Goal: Information Seeking & Learning: Learn about a topic

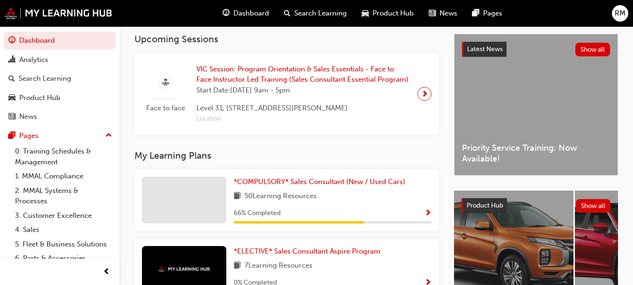
scroll to position [234, 0]
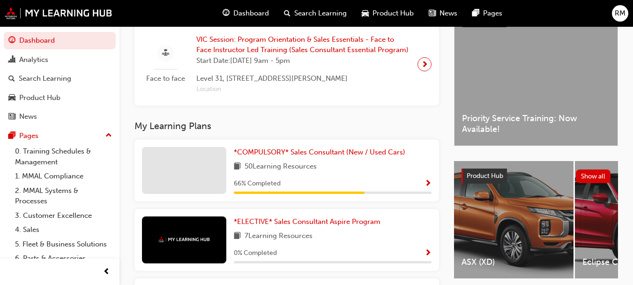
click at [384, 173] on div "50 Learning Resources" at bounding box center [333, 167] width 198 height 12
click at [430, 185] on span "Show Progress" at bounding box center [428, 184] width 7 height 8
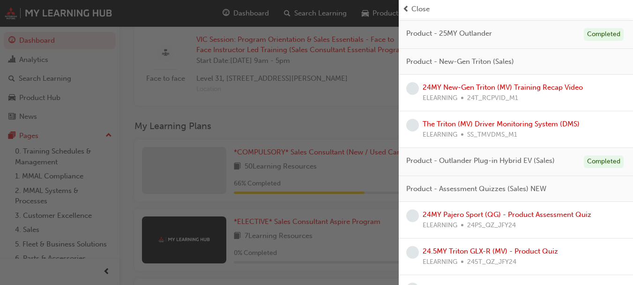
scroll to position [850, 0]
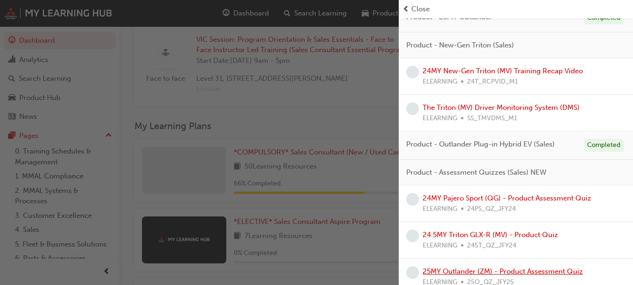
click at [541, 267] on link "25MY Outlander (ZM) - Product Assessment Quiz" at bounding box center [503, 271] width 160 height 8
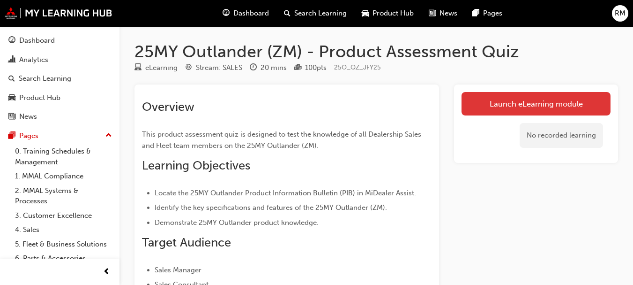
click at [551, 104] on link "Launch eLearning module" at bounding box center [536, 103] width 149 height 23
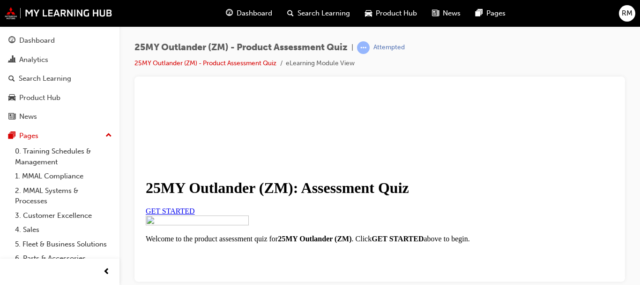
scroll to position [105, 0]
click at [195, 214] on link "GET STARTED" at bounding box center [170, 210] width 49 height 8
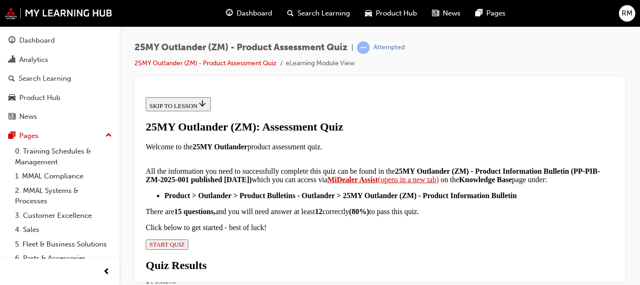
scroll to position [141, 0]
drag, startPoint x: 277, startPoint y: 209, endPoint x: 364, endPoint y: 207, distance: 87.2
click at [364, 183] on strong "(PP-PIB-ZM-2025-001 published [DATE])" at bounding box center [373, 174] width 455 height 16
copy strong "PP-PIB-ZM-2025-001"
click at [348, 183] on strong "MiDealer Assist" at bounding box center [353, 179] width 51 height 8
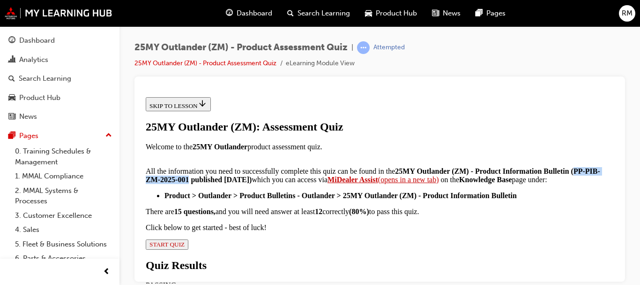
drag, startPoint x: 303, startPoint y: 192, endPoint x: 462, endPoint y: 216, distance: 160.3
click at [462, 183] on p "All the information you need to successfully complete this quiz can be found in…" at bounding box center [380, 170] width 468 height 25
copy p "25MY Outlander (ZM) - Product Information Bulletin (PP-PIB-ZM-2025-001 publishe…"
click at [185, 240] on span "START QUIZ" at bounding box center [167, 243] width 35 height 7
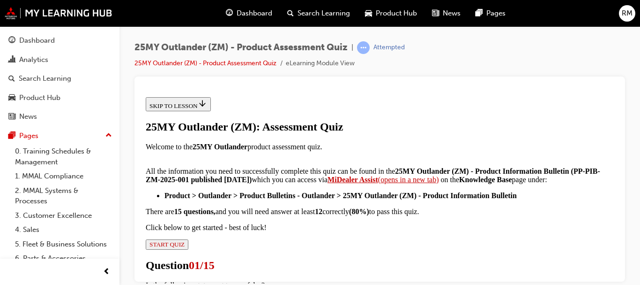
scroll to position [94, 0]
radio input "true"
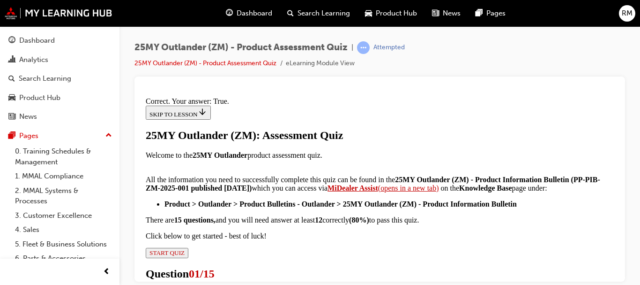
scroll to position [272, 0]
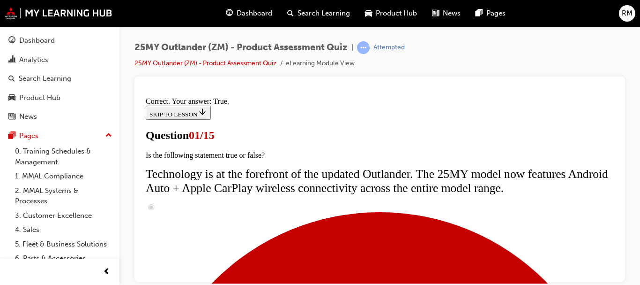
scroll to position [188, 0]
radio input "true"
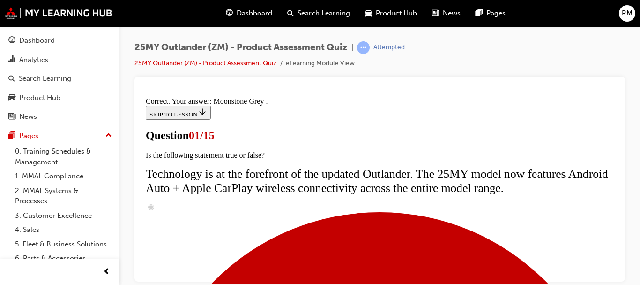
scroll to position [390, 0]
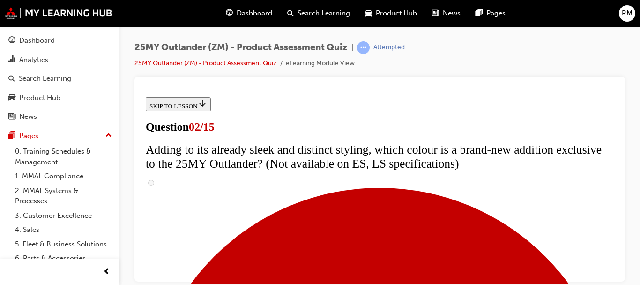
scroll to position [234, 0]
checkbox input "true"
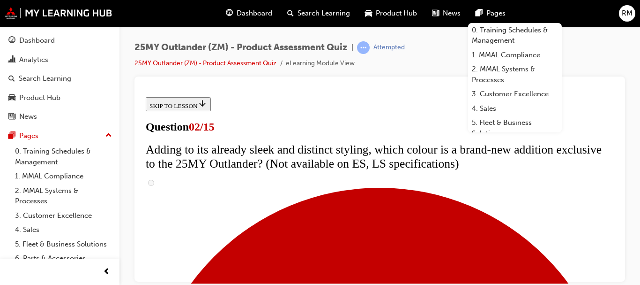
scroll to position [328, 0]
checkbox input "true"
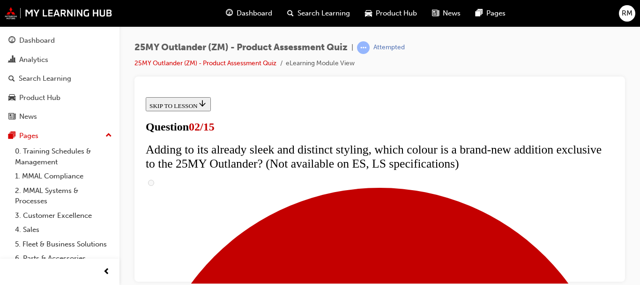
scroll to position [188, 0]
checkbox input "true"
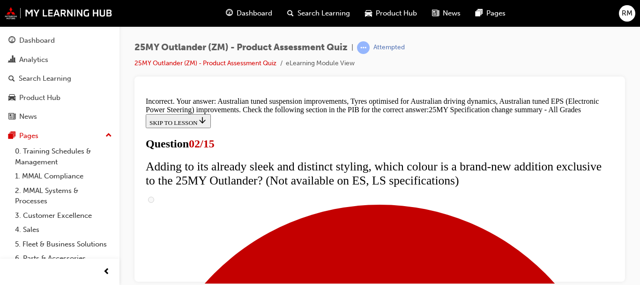
scroll to position [473, 0]
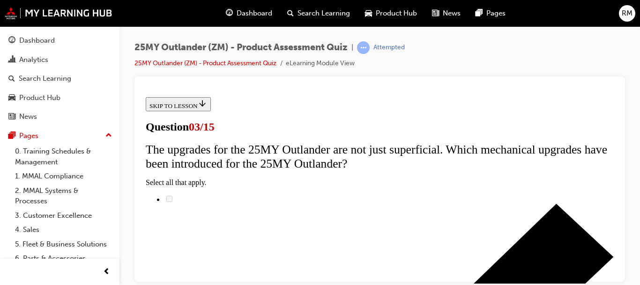
scroll to position [188, 0]
radio input "true"
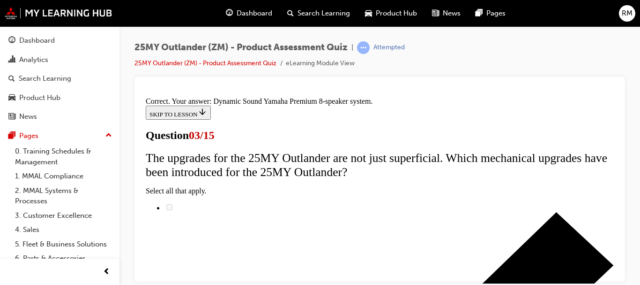
scroll to position [299, 0]
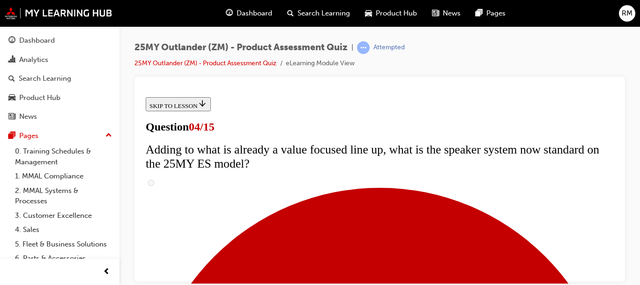
scroll to position [188, 0]
checkbox input "true"
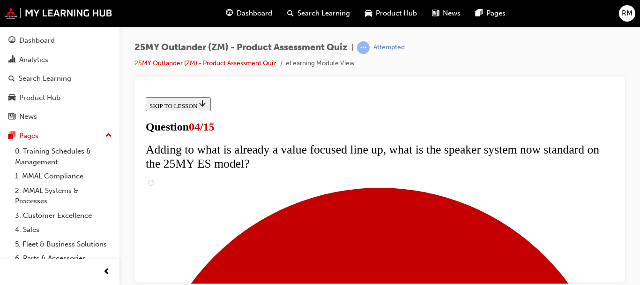
checkbox input "true"
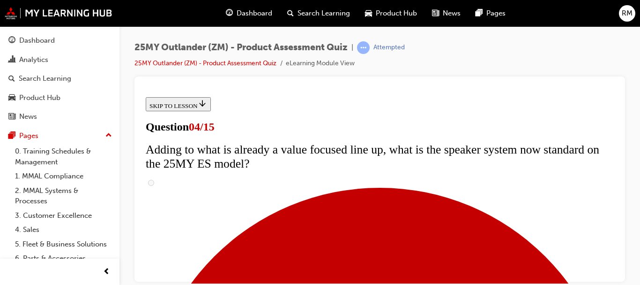
checkbox input "true"
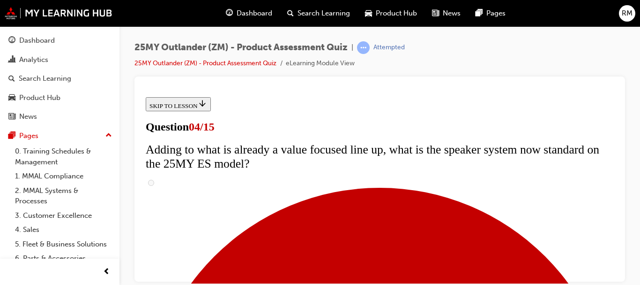
scroll to position [375, 0]
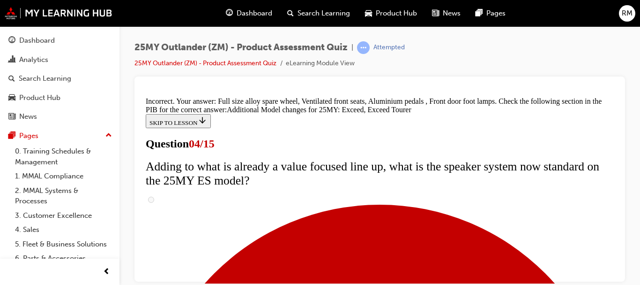
scroll to position [517, 0]
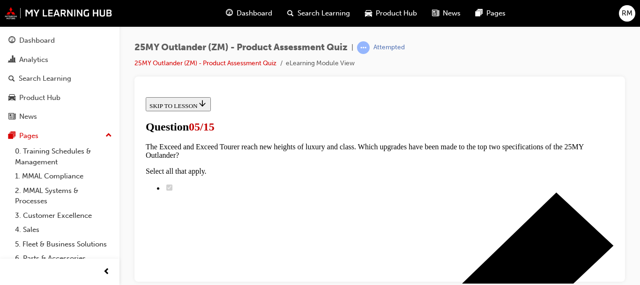
scroll to position [234, 0]
radio input "true"
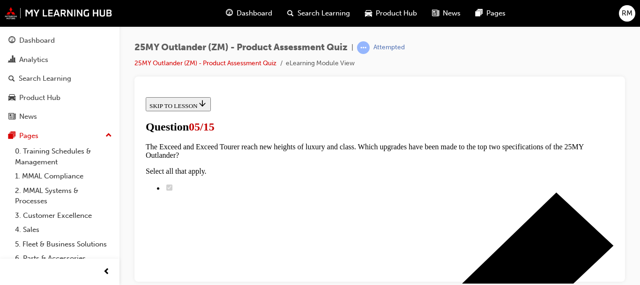
radio input "true"
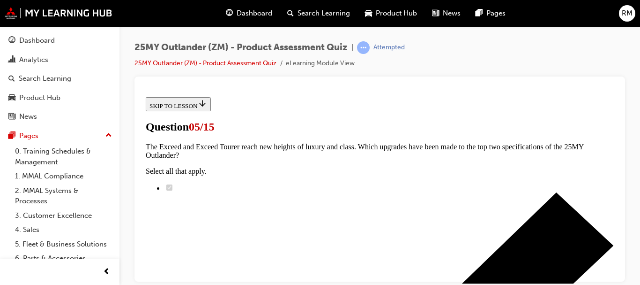
radio input "true"
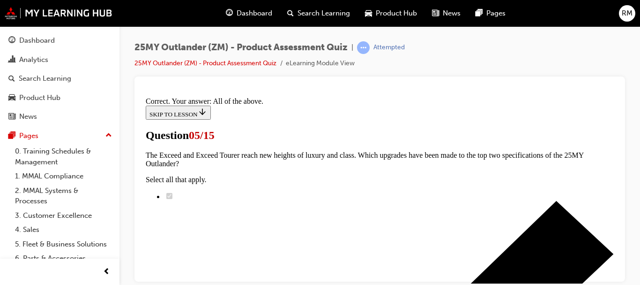
scroll to position [390, 0]
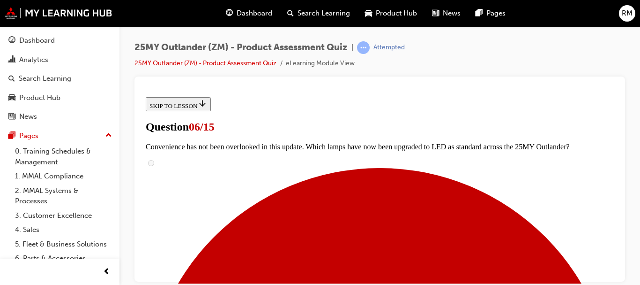
scroll to position [375, 0]
radio input "true"
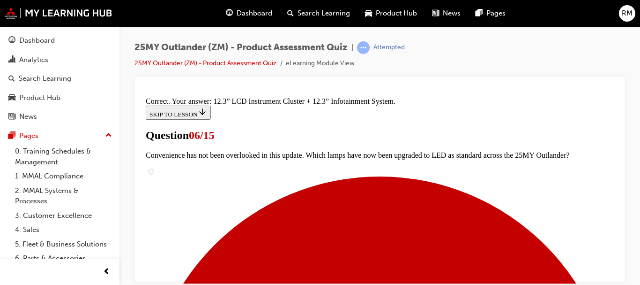
scroll to position [479, 0]
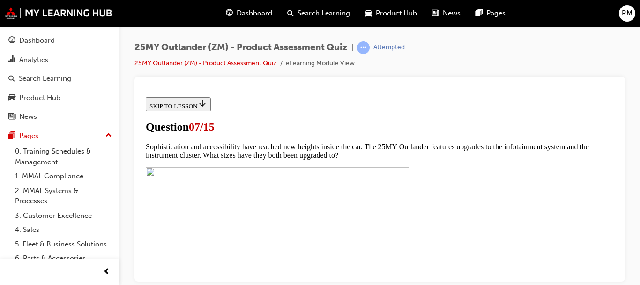
scroll to position [375, 0]
checkbox input "true"
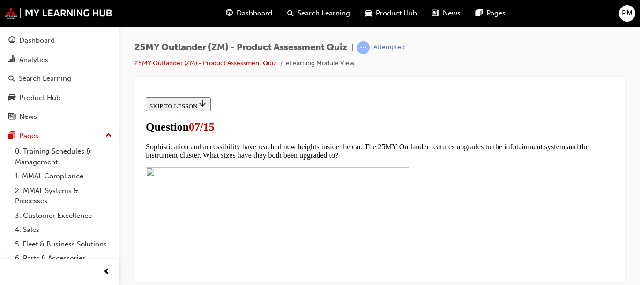
checkbox input "true"
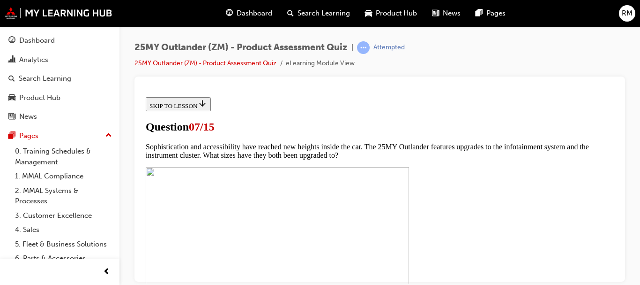
checkbox input "true"
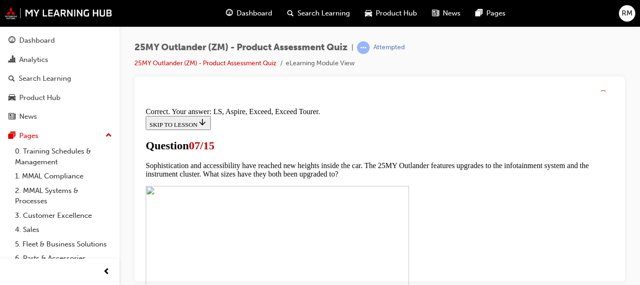
scroll to position [545, 0]
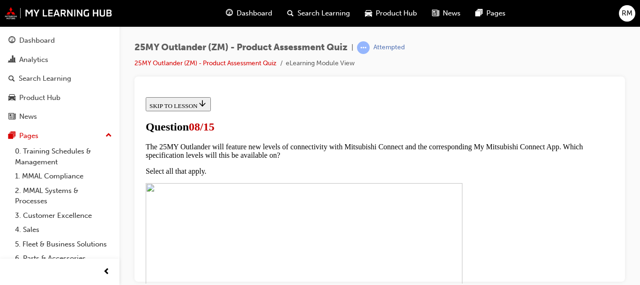
scroll to position [188, 0]
radio input "true"
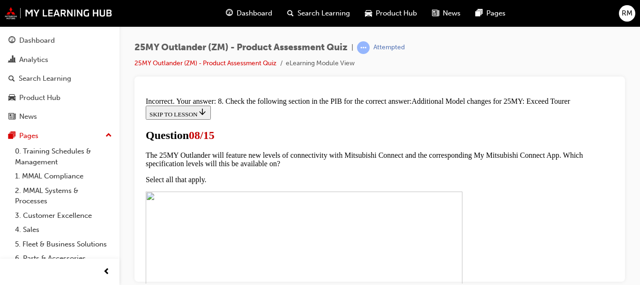
scroll to position [373, 0]
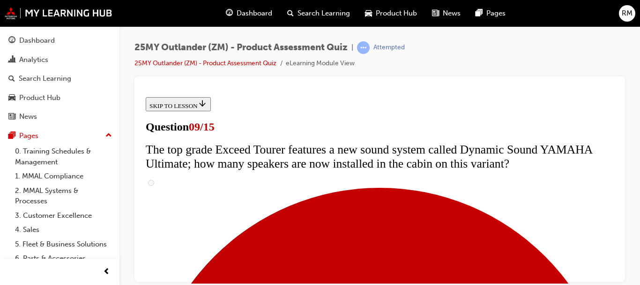
scroll to position [516, 0]
radio input "true"
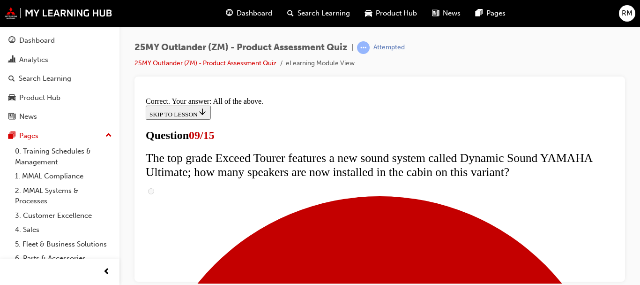
scroll to position [660, 0]
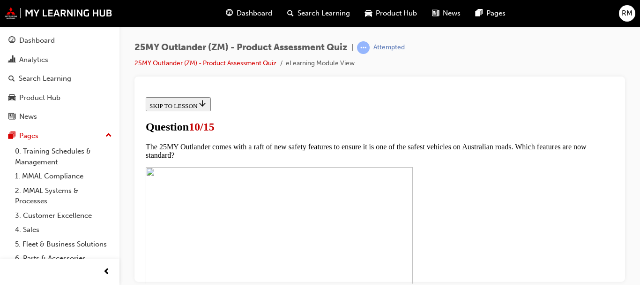
scroll to position [281, 0]
checkbox input "true"
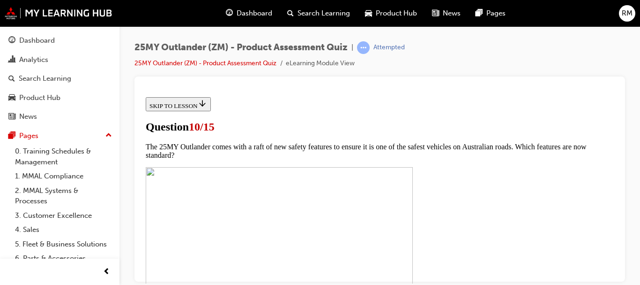
checkbox input "true"
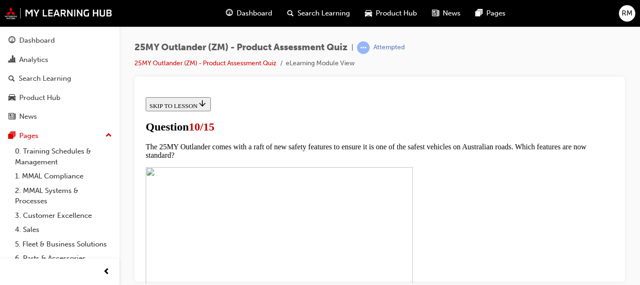
scroll to position [469, 0]
checkbox input "true"
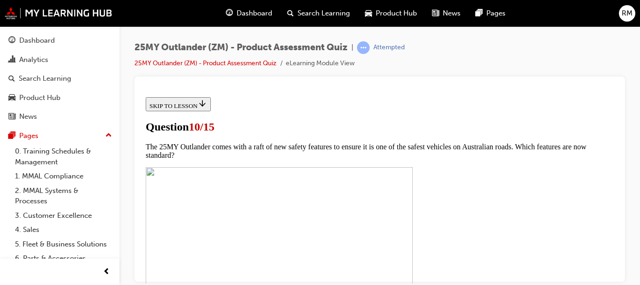
checkbox input "true"
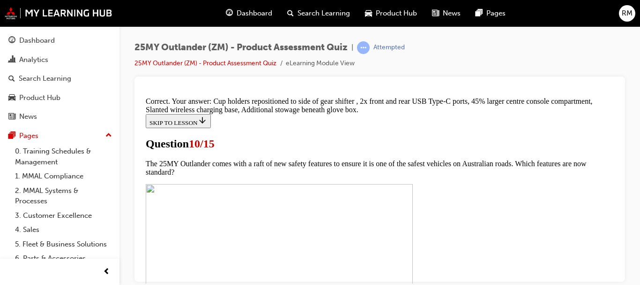
scroll to position [550, 0]
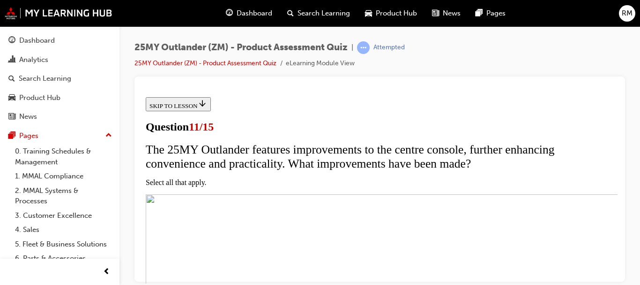
scroll to position [188, 0]
checkbox input "true"
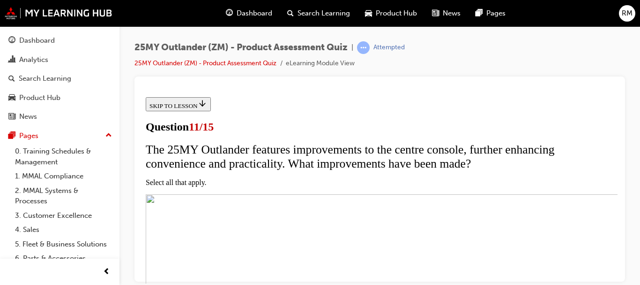
checkbox input "true"
drag, startPoint x: 276, startPoint y: 202, endPoint x: 276, endPoint y: 211, distance: 8.4
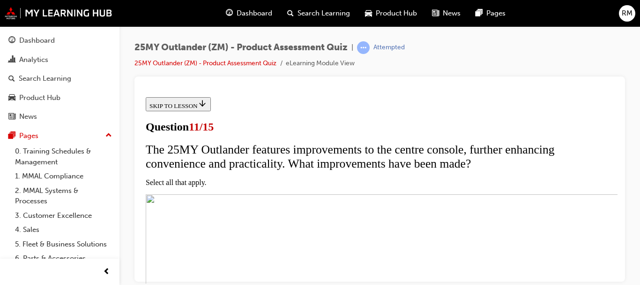
checkbox input "true"
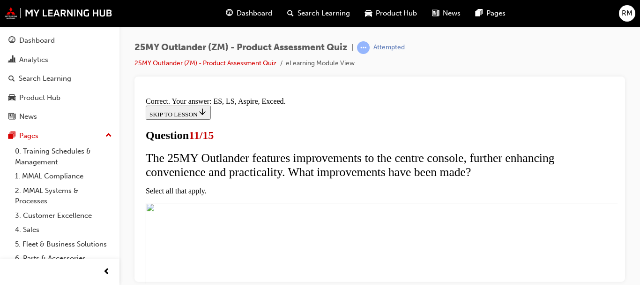
scroll to position [369, 0]
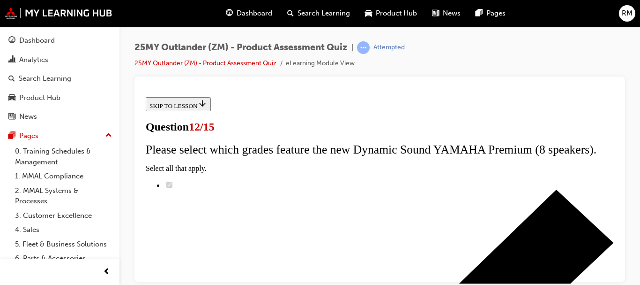
scroll to position [141, 0]
radio input "true"
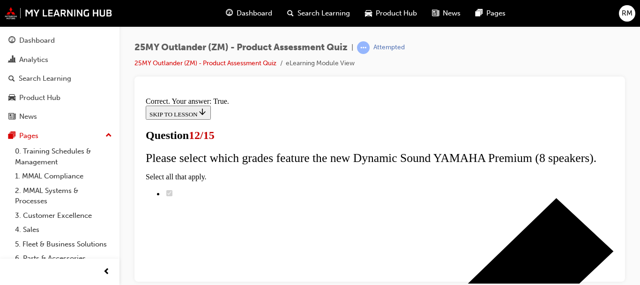
scroll to position [256, 0]
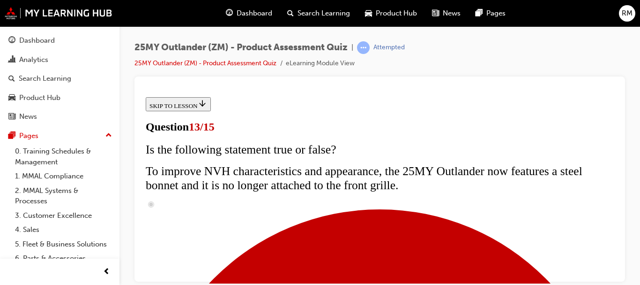
scroll to position [328, 0]
radio input "true"
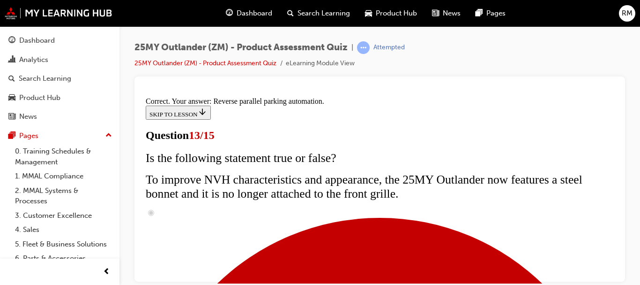
scroll to position [390, 0]
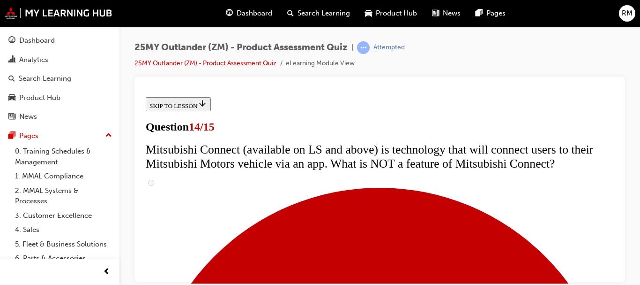
scroll to position [422, 0]
radio input "true"
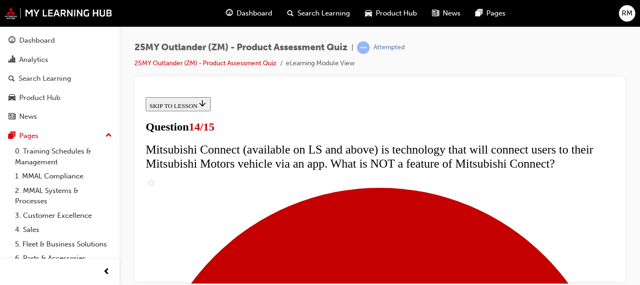
radio input "true"
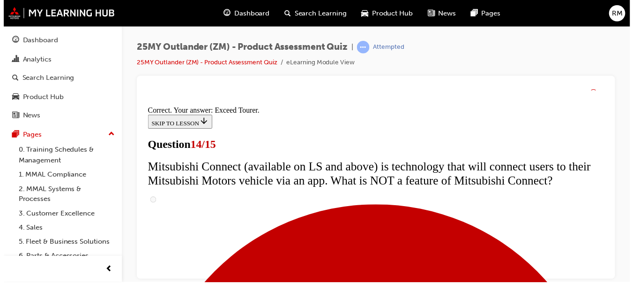
scroll to position [538, 0]
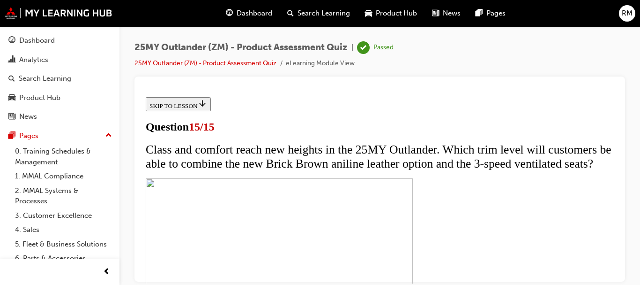
scroll to position [282, 0]
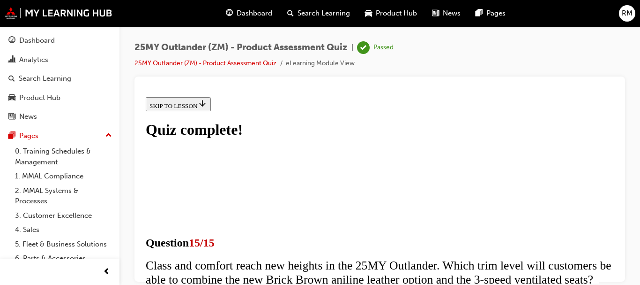
scroll to position [288, 0]
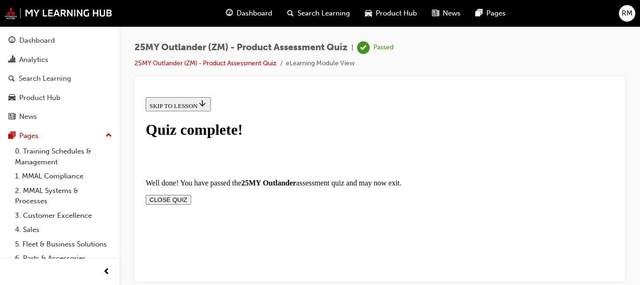
click at [191, 194] on button "CLOSE QUIZ" at bounding box center [168, 199] width 45 height 10
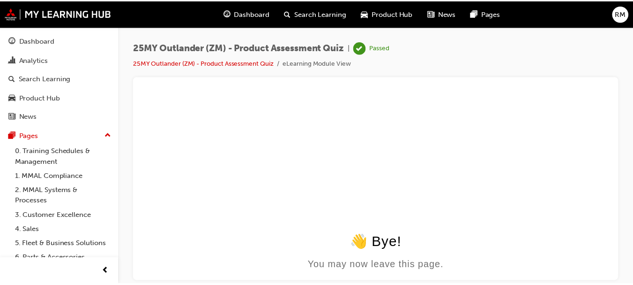
scroll to position [0, 0]
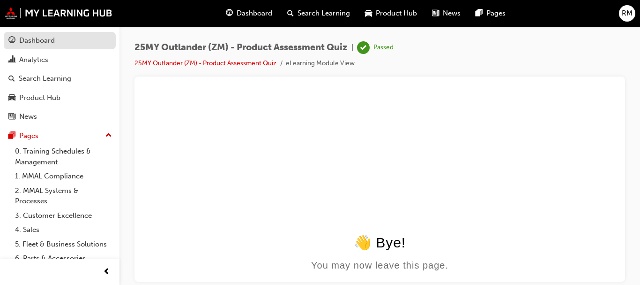
click at [60, 46] on div "Dashboard" at bounding box center [59, 41] width 103 height 12
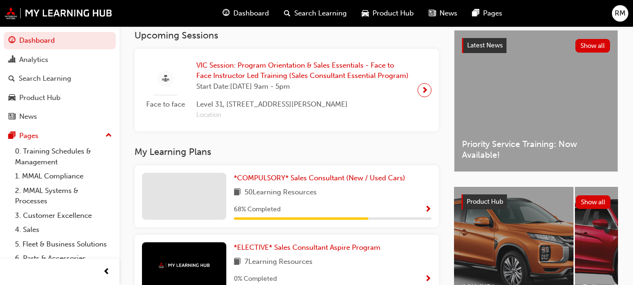
scroll to position [234, 0]
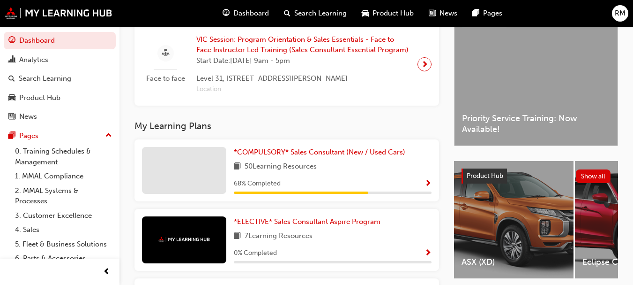
click at [427, 186] on span "Show Progress" at bounding box center [428, 184] width 7 height 8
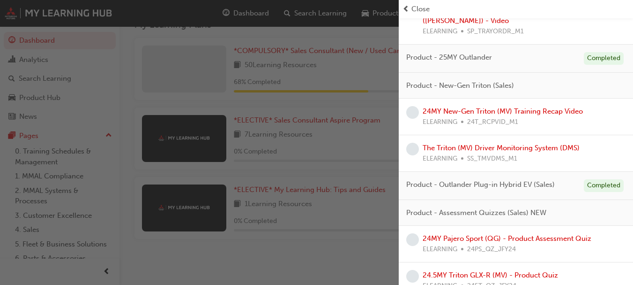
scroll to position [814, 0]
